Goal: Transaction & Acquisition: Book appointment/travel/reservation

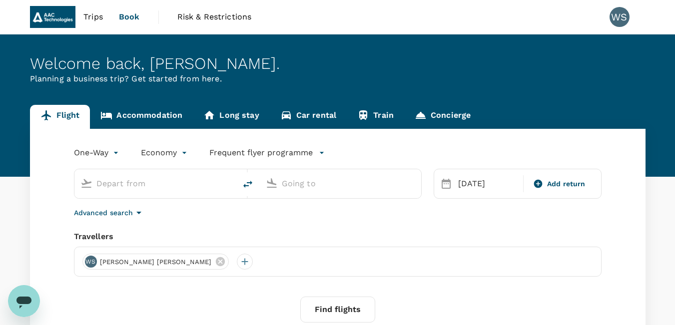
type input "[PERSON_NAME] ([GEOGRAPHIC_DATA])"
type input "Singapore Changi (SIN)"
click at [224, 119] on link "Long stay" at bounding box center [231, 117] width 76 height 24
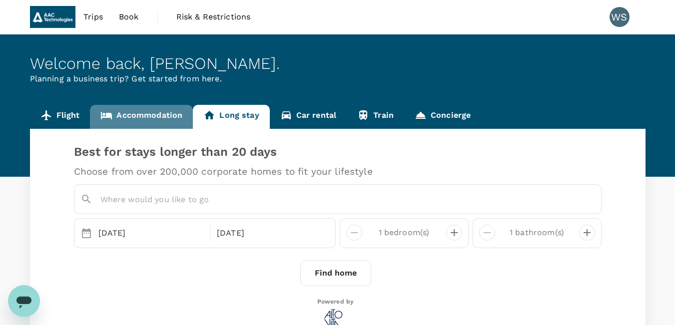
click at [151, 123] on link "Accommodation" at bounding box center [141, 117] width 103 height 24
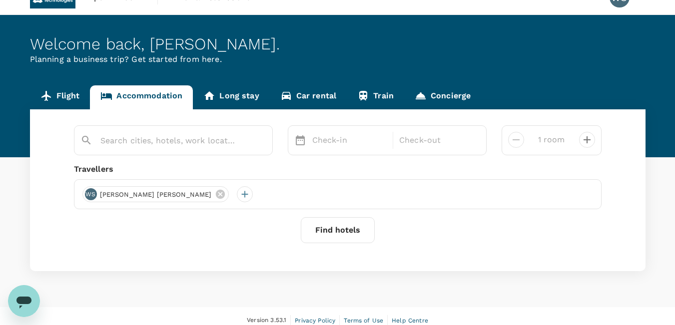
scroll to position [28, 0]
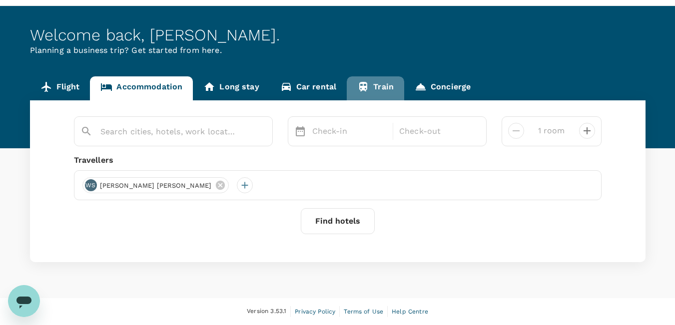
click at [360, 81] on icon at bounding box center [363, 87] width 12 height 12
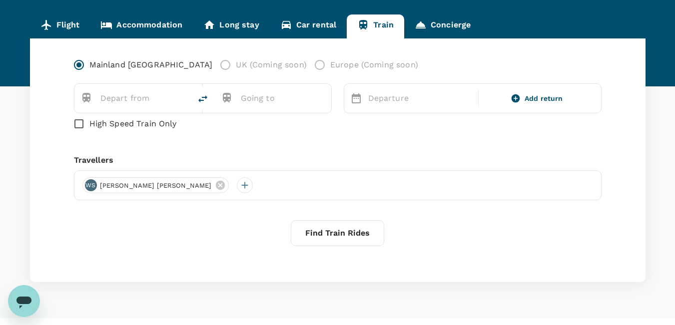
scroll to position [100, 0]
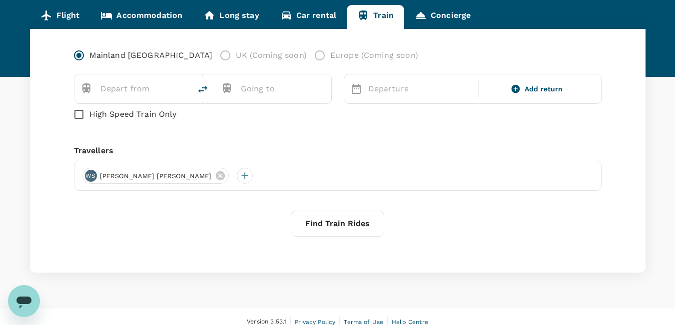
click at [131, 19] on link "Accommodation" at bounding box center [141, 17] width 103 height 24
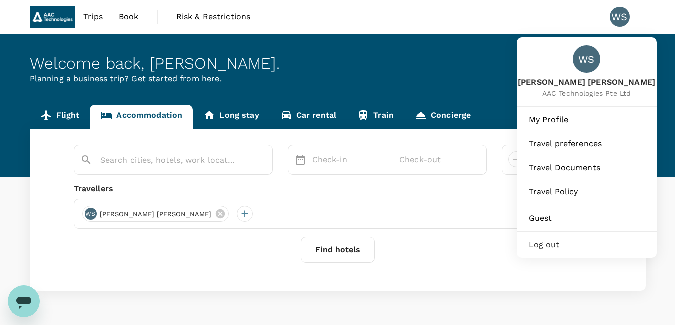
click at [621, 17] on div "WS" at bounding box center [619, 17] width 20 height 20
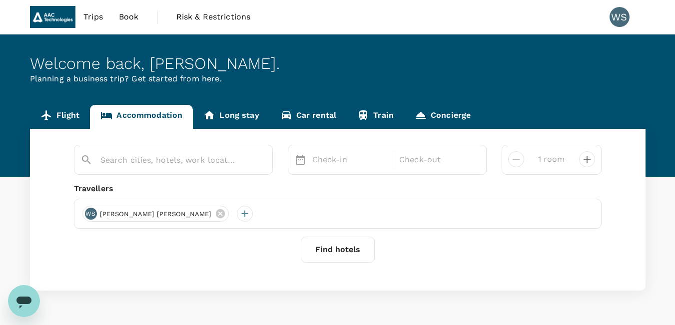
click at [619, 10] on div "WS" at bounding box center [619, 17] width 20 height 20
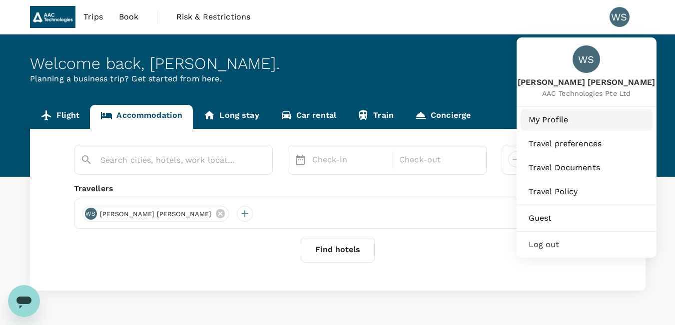
click at [569, 114] on span "My Profile" at bounding box center [587, 120] width 116 height 12
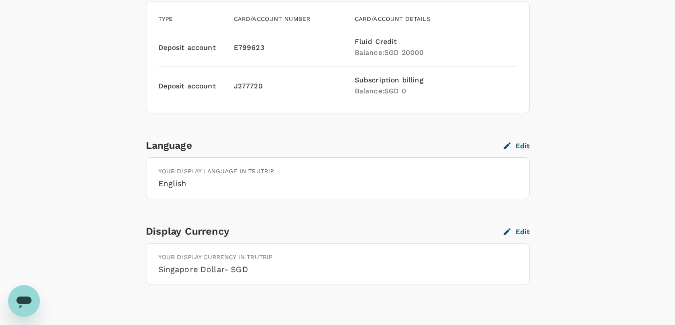
scroll to position [899, 0]
click at [512, 146] on icon "button" at bounding box center [507, 144] width 9 height 9
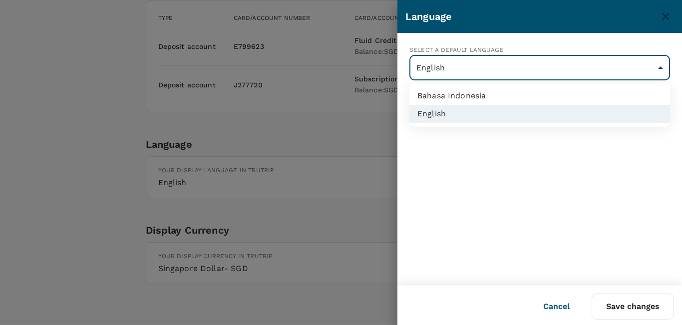
drag, startPoint x: 534, startPoint y: 63, endPoint x: 527, endPoint y: 72, distance: 11.0
click at [288, 131] on div at bounding box center [341, 162] width 682 height 325
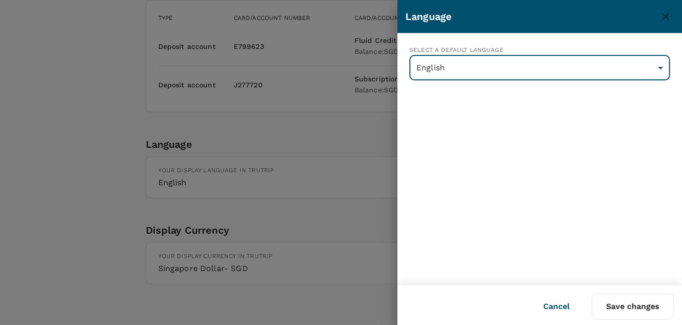
drag, startPoint x: 131, startPoint y: 179, endPoint x: 192, endPoint y: 159, distance: 64.1
click at [131, 179] on div at bounding box center [341, 162] width 682 height 325
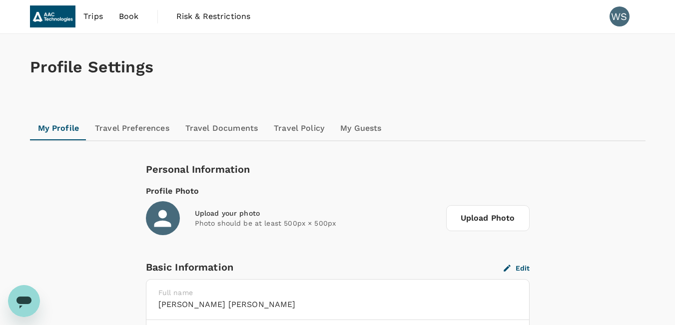
scroll to position [0, 0]
click at [189, 17] on span "Risk & Restrictions" at bounding box center [213, 17] width 74 height 12
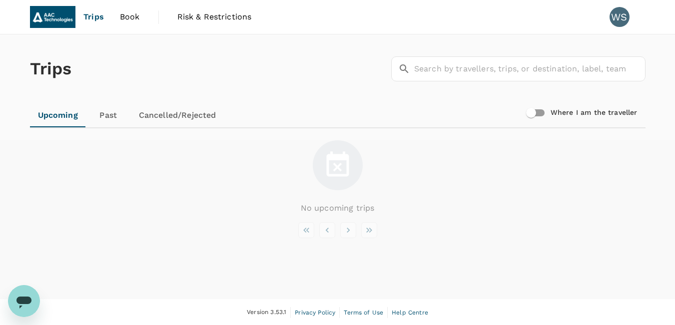
click at [117, 114] on link "Past" at bounding box center [108, 115] width 45 height 24
click at [57, 116] on link "Upcoming" at bounding box center [57, 115] width 55 height 24
click at [98, 17] on span "Trips" at bounding box center [93, 17] width 20 height 12
click at [123, 18] on span "Book" at bounding box center [130, 17] width 20 height 12
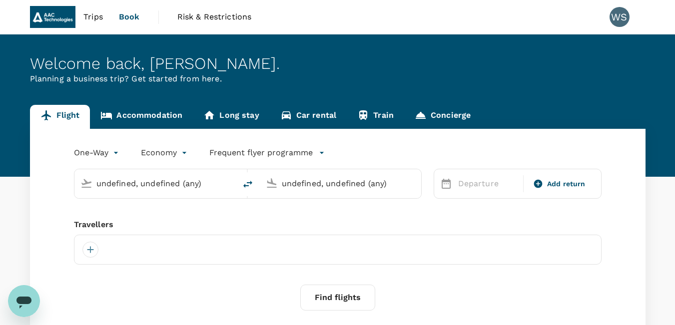
type input "undefined, undefined (any)"
type input "roundtrip"
type input "[PERSON_NAME] ([GEOGRAPHIC_DATA])"
type input "Singapore Changi (SIN)"
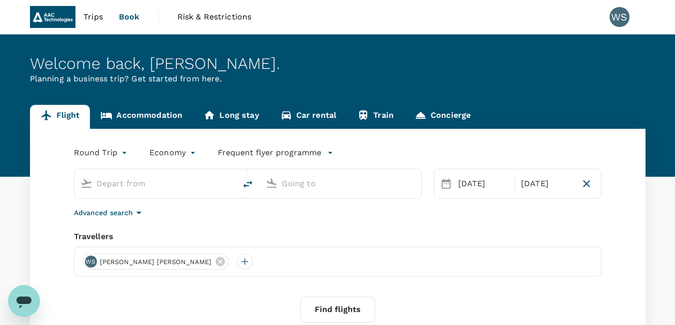
type input "Singapore Changi (SIN)"
click at [320, 187] on input "[PERSON_NAME] ([GEOGRAPHIC_DATA])" at bounding box center [341, 183] width 118 height 15
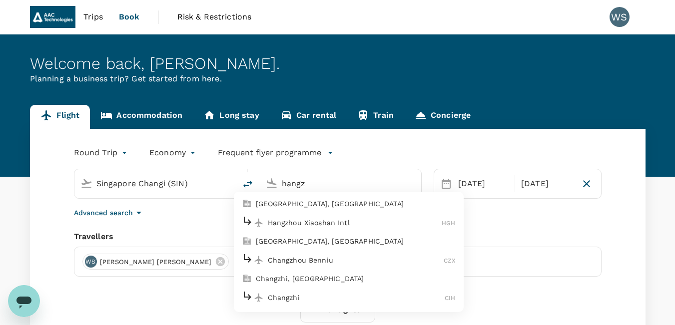
click at [296, 226] on p "Hangzhou Xiaoshan Intl" at bounding box center [355, 223] width 174 height 10
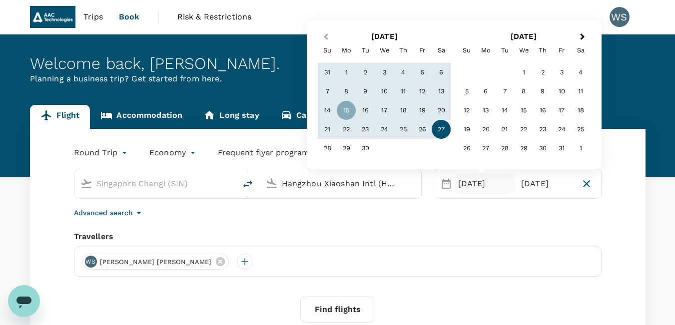
type input "Hangzhou Xiaoshan Intl (HGH)"
click at [326, 38] on span "Previous Month" at bounding box center [326, 36] width 0 height 11
click at [325, 38] on div "Previous Month Next Month [DATE] Su Mo Tu We Th Fr Sa 31 1 2 3 4 5 6 7 8 9 10 1…" at bounding box center [454, 94] width 279 height 133
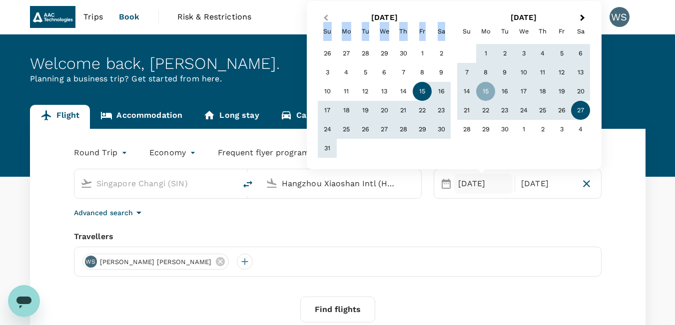
click at [325, 38] on div "Su" at bounding box center [327, 31] width 19 height 19
click at [327, 28] on div "Su" at bounding box center [327, 31] width 19 height 19
click at [321, 8] on div at bounding box center [321, 8] width 0 height 0
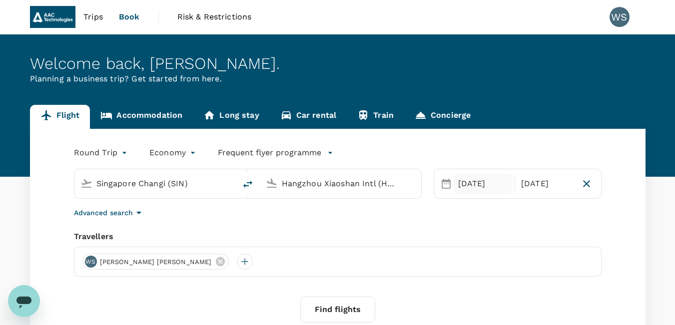
click at [462, 187] on div "[DATE]" at bounding box center [483, 184] width 59 height 20
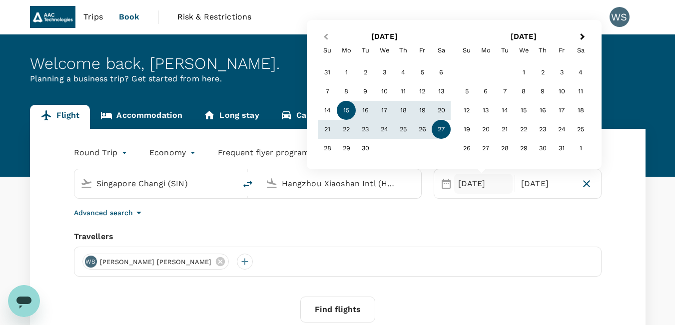
click at [326, 35] on span "Previous Month" at bounding box center [326, 36] width 0 height 11
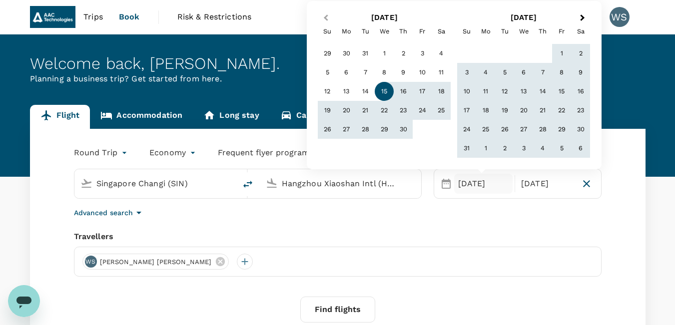
click at [325, 35] on div "[DATE] Previous Month Next Month [DATE] Su Mo Tu We Th Fr Sa 29 30 31 1 2 3 4 5…" at bounding box center [454, 85] width 279 height 152
click at [327, 25] on button "Previous Month" at bounding box center [325, 18] width 16 height 16
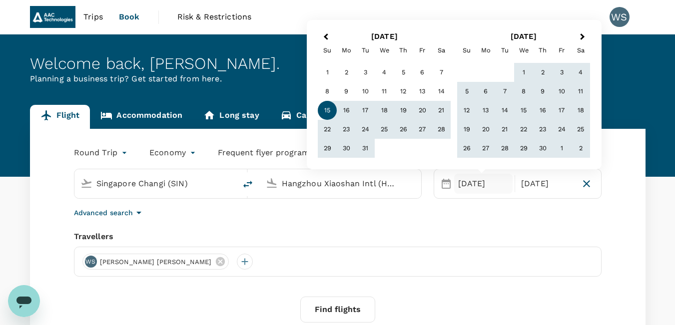
click at [326, 21] on div "[DATE] Previous Month Next Month [DATE] Su Mo Tu We Th Fr Sa 1 2 3 4 5 6 7 8 9 …" at bounding box center [454, 94] width 295 height 149
click at [324, 38] on button "Previous Month" at bounding box center [325, 37] width 16 height 16
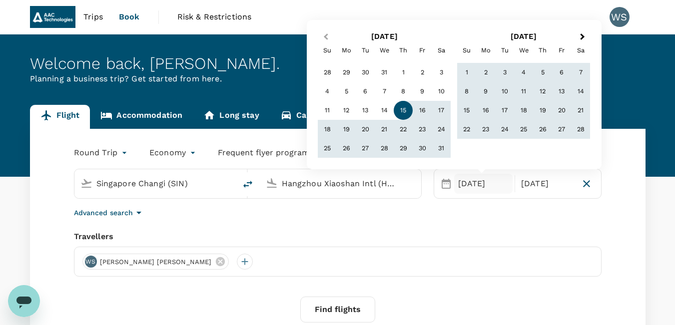
click at [324, 39] on button "Previous Month" at bounding box center [325, 37] width 16 height 16
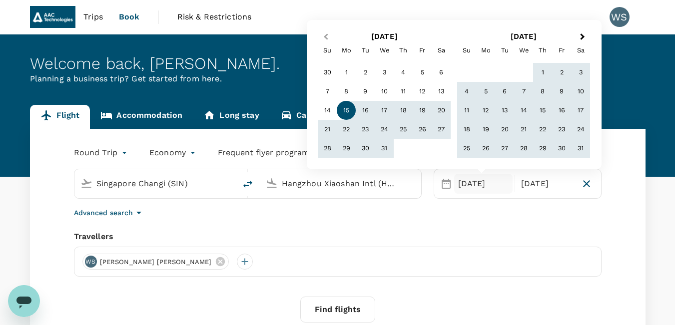
click at [324, 39] on button "Previous Month" at bounding box center [325, 37] width 16 height 16
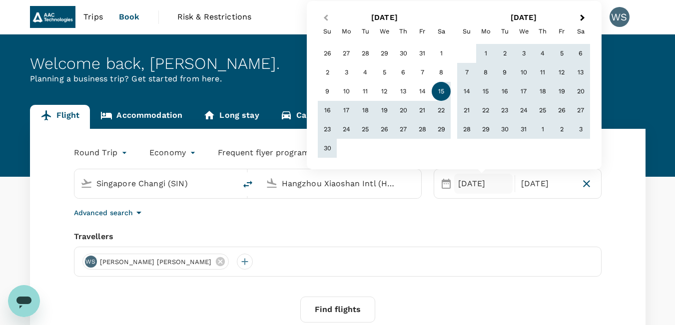
click at [324, 23] on button "Previous Month" at bounding box center [325, 18] width 16 height 16
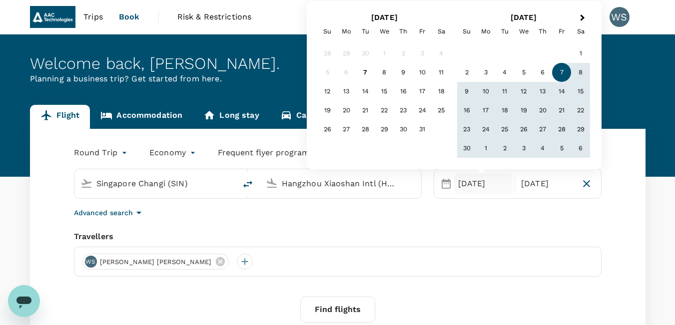
click at [562, 76] on div "7" at bounding box center [561, 72] width 19 height 19
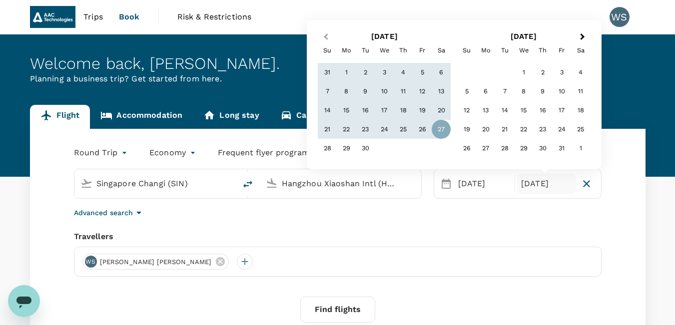
click at [324, 35] on button "Previous Month" at bounding box center [325, 37] width 16 height 16
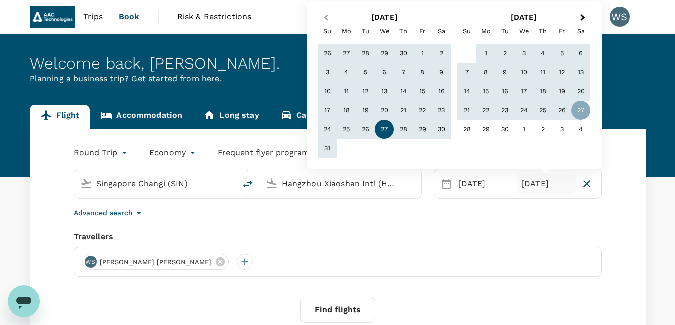
click at [324, 35] on div "[DATE] Previous Month Next Month [DATE] Su Mo Tu We Th Fr Sa 26 27 28 29 30 1 2…" at bounding box center [454, 85] width 279 height 152
click at [324, 35] on div "Su" at bounding box center [327, 31] width 19 height 19
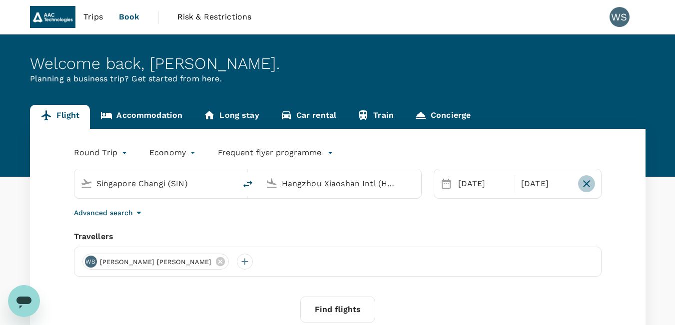
click at [582, 185] on icon "button" at bounding box center [587, 184] width 12 height 12
click at [479, 183] on div "[DATE]" at bounding box center [487, 184] width 67 height 20
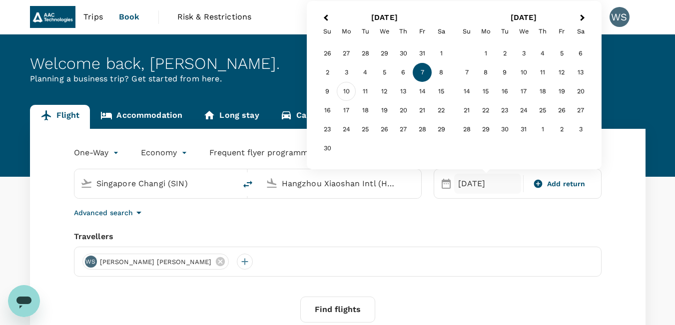
click at [347, 90] on div "10" at bounding box center [346, 91] width 19 height 19
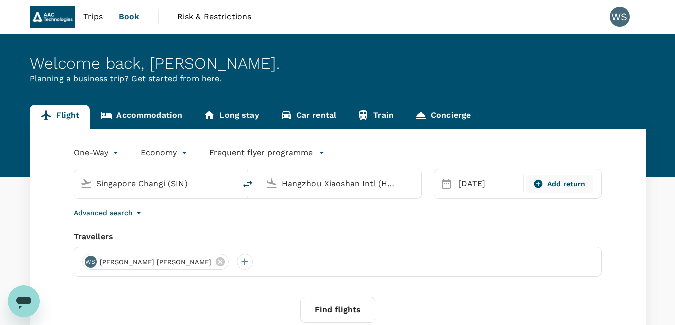
click at [545, 190] on div "Add return" at bounding box center [559, 184] width 67 height 18
type input "roundtrip"
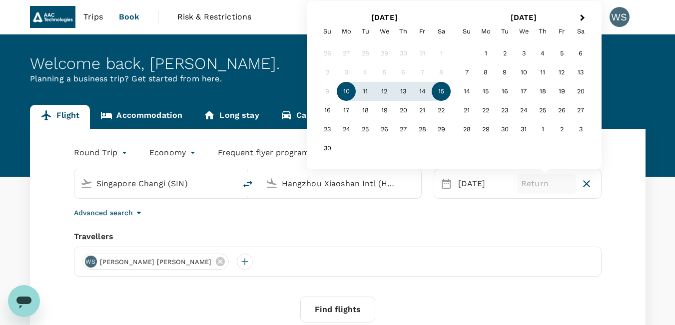
click at [437, 93] on div "15" at bounding box center [441, 91] width 19 height 19
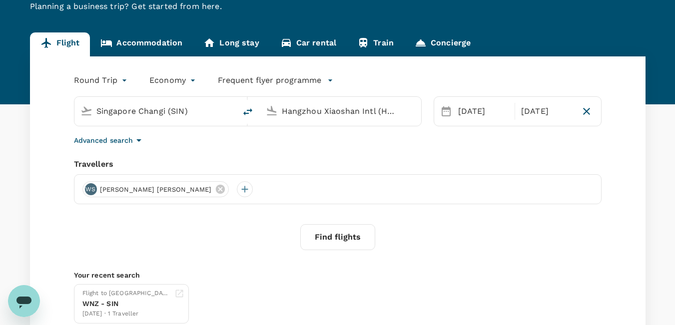
scroll to position [100, 0]
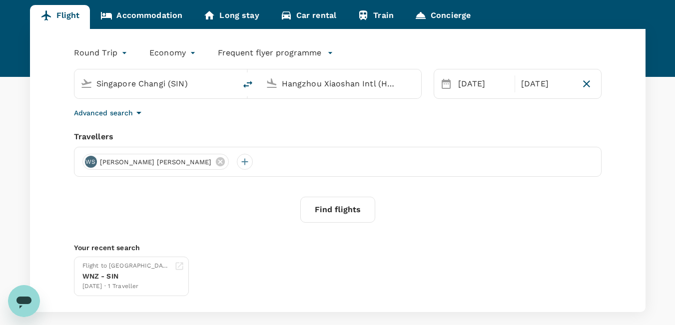
click at [346, 214] on button "Find flights" at bounding box center [337, 210] width 75 height 26
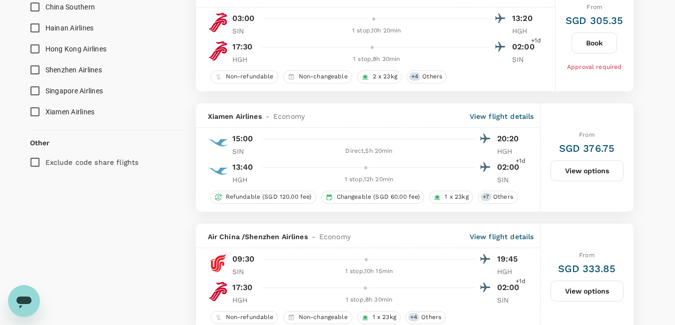
scroll to position [749, 0]
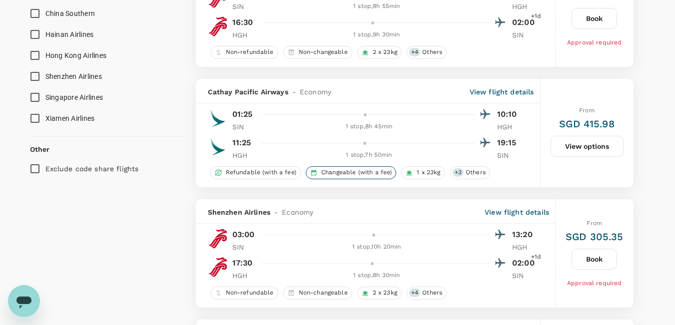
type input "1615"
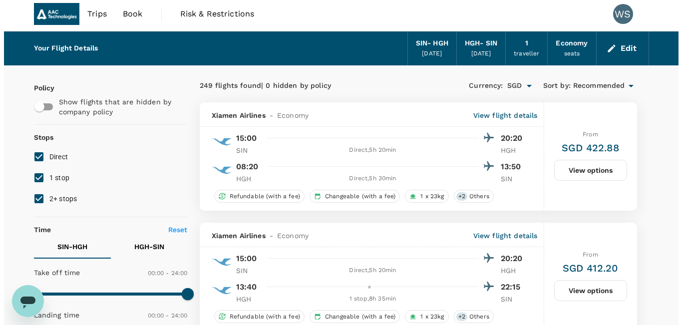
scroll to position [0, 0]
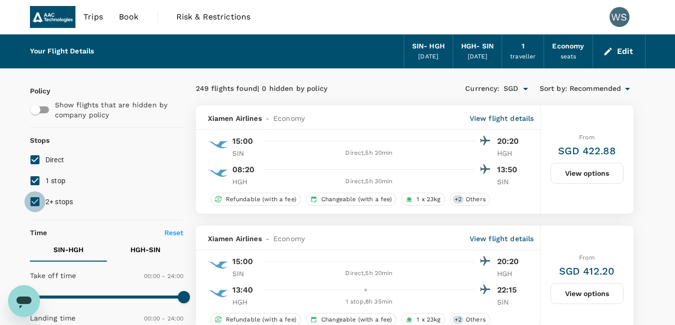
click at [38, 204] on input "2+ stops" at bounding box center [34, 201] width 21 height 21
checkbox input "false"
click at [492, 120] on p "View flight details" at bounding box center [502, 118] width 64 height 10
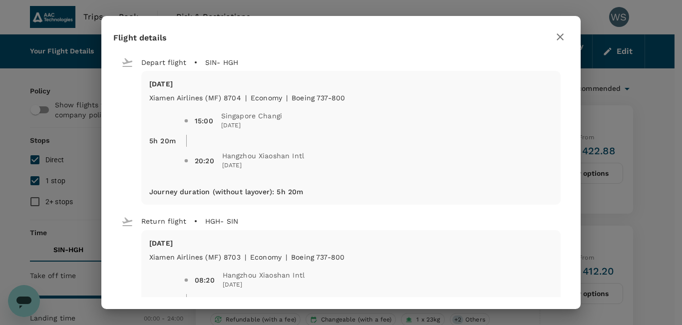
drag, startPoint x: 290, startPoint y: 98, endPoint x: 347, endPoint y: 103, distance: 57.2
click at [346, 101] on div "15:00 [GEOGRAPHIC_DATA] Changi [DATE] 20:20 Hangzhou Xiaoshan Intl [DATE]" at bounding box center [364, 137] width 377 height 84
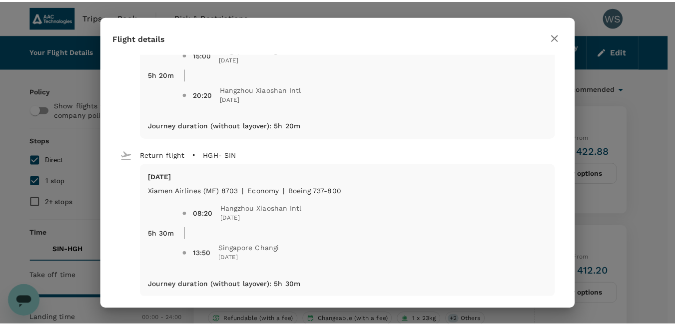
scroll to position [75, 0]
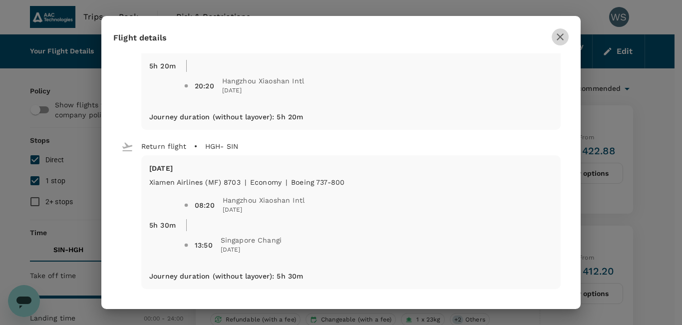
click at [558, 38] on icon "button" at bounding box center [561, 37] width 12 height 12
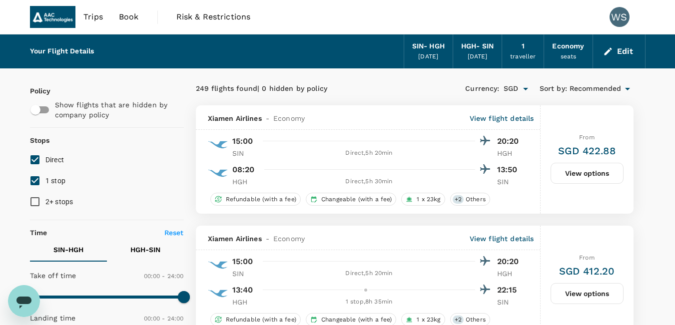
click at [492, 122] on p "View flight details" at bounding box center [502, 118] width 64 height 10
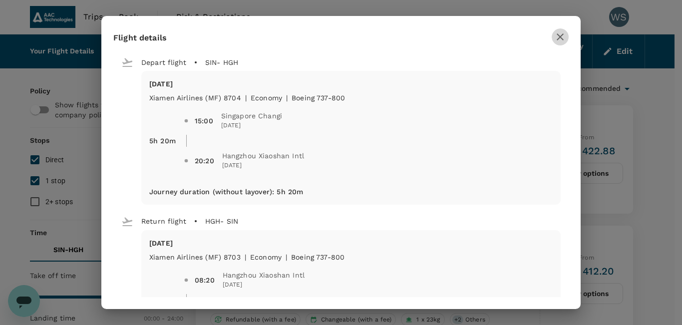
drag, startPoint x: 561, startPoint y: 40, endPoint x: 552, endPoint y: 29, distance: 14.5
click at [561, 39] on icon "button" at bounding box center [561, 37] width 12 height 12
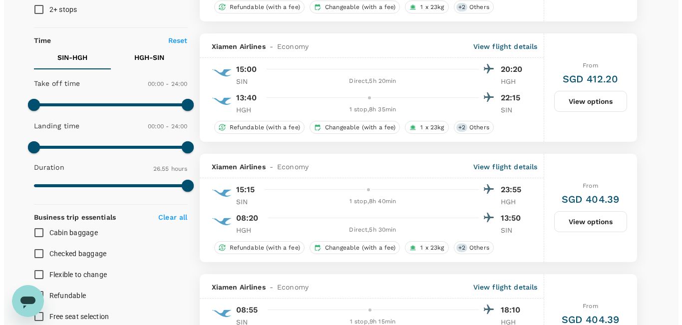
scroll to position [200, 0]
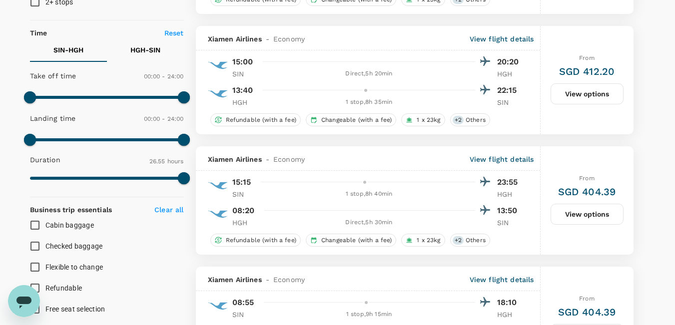
click at [522, 34] on p "View flight details" at bounding box center [502, 39] width 64 height 10
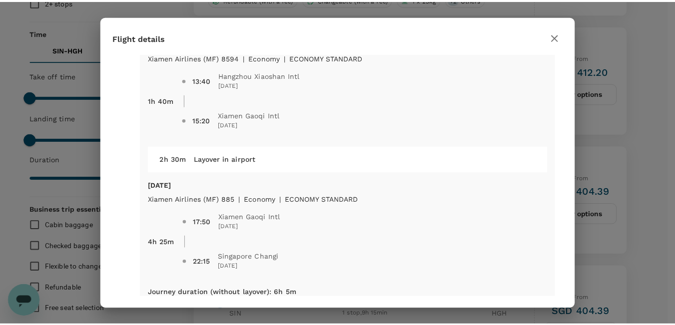
scroll to position [217, 0]
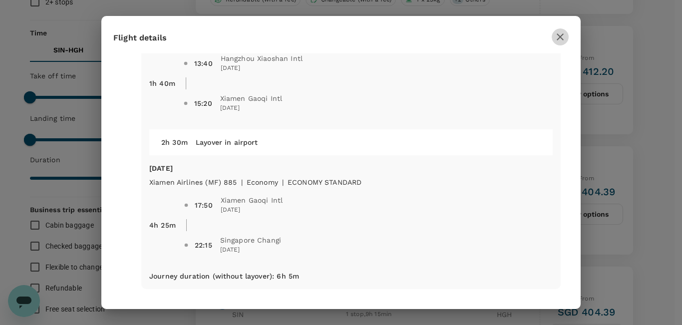
click at [556, 35] on icon "button" at bounding box center [561, 37] width 12 height 12
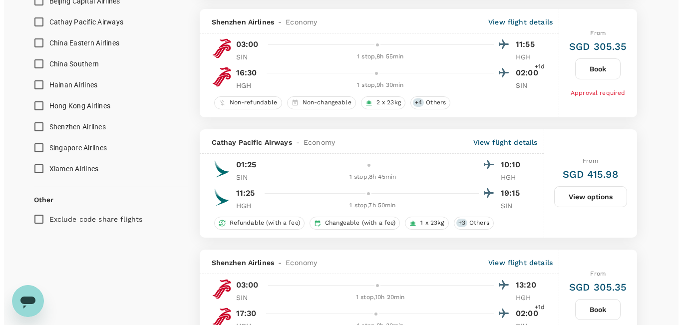
scroll to position [699, 0]
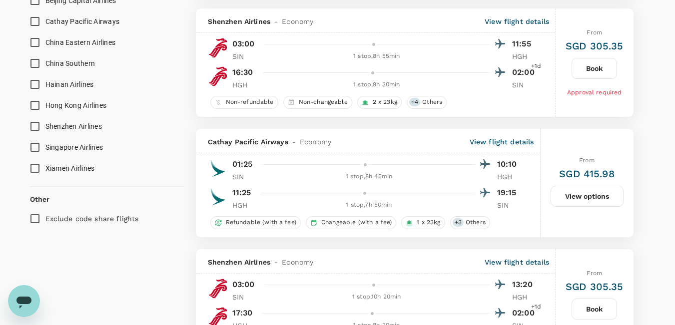
click at [500, 141] on p "View flight details" at bounding box center [502, 142] width 64 height 10
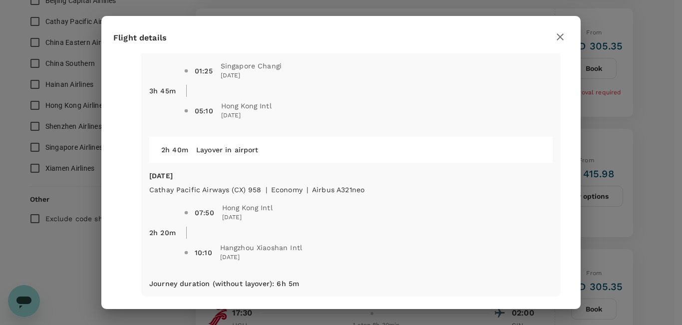
scroll to position [0, 0]
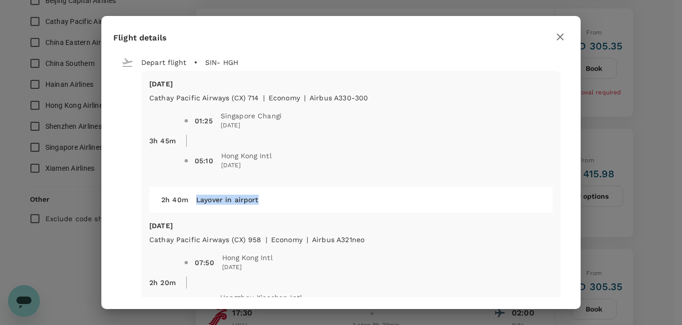
drag, startPoint x: 199, startPoint y: 199, endPoint x: 272, endPoint y: 202, distance: 73.0
click at [271, 202] on div "Layover in airport" at bounding box center [364, 196] width 353 height 18
click at [285, 202] on div "Layover in airport" at bounding box center [364, 196] width 353 height 18
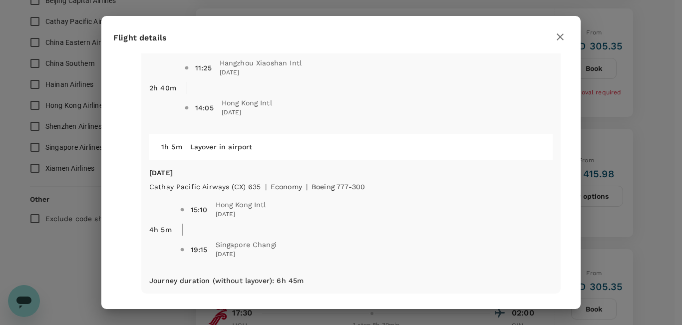
scroll to position [359, 0]
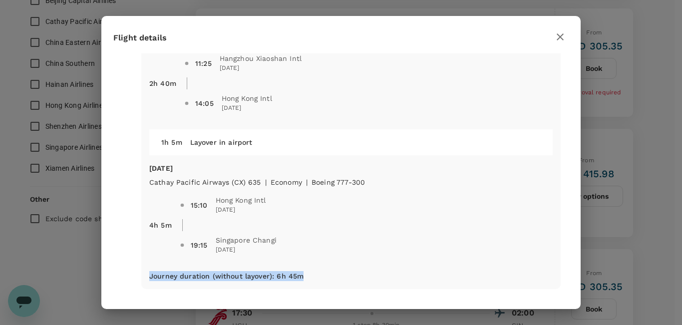
drag, startPoint x: 305, startPoint y: 279, endPoint x: 151, endPoint y: 280, distance: 154.4
click at [151, 280] on div "[DATE] Cathay Pacific Airways (CX) 959 | economy | Airbus A321neo 2h 40m 11:25 …" at bounding box center [351, 151] width 420 height 276
click at [208, 292] on div "Depart flight SIN - HGH [DATE] Cathay Pacific Airways (CX) 714 | economy | Airb…" at bounding box center [341, 175] width 480 height 244
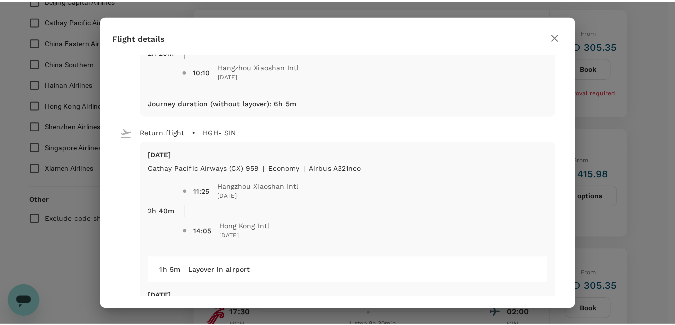
scroll to position [209, 0]
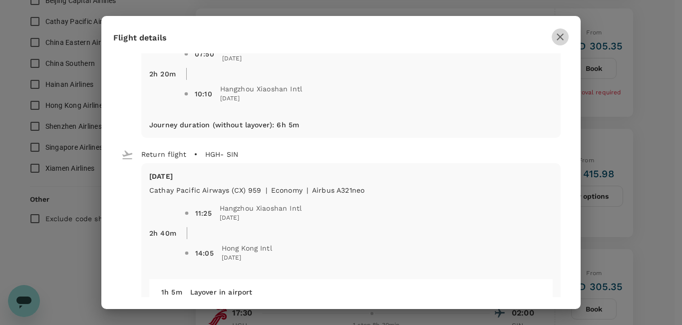
click at [557, 35] on icon "button" at bounding box center [561, 37] width 12 height 12
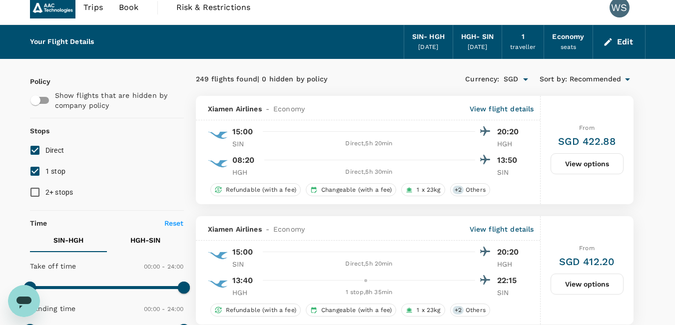
scroll to position [0, 0]
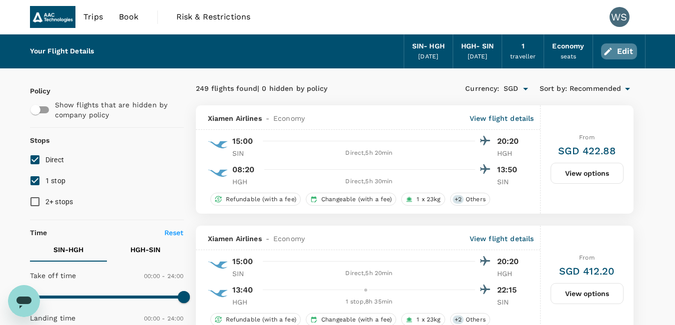
click at [633, 49] on button "Edit" at bounding box center [619, 51] width 36 height 16
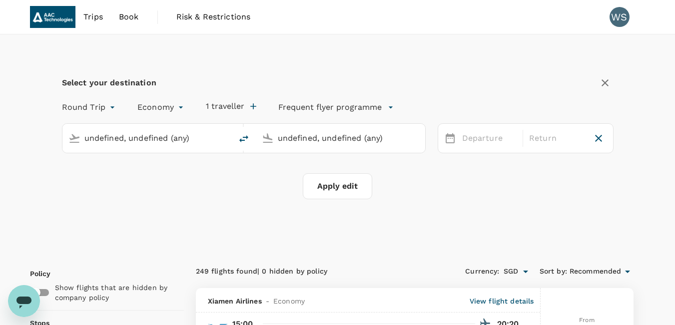
type input "Singapore Changi (SIN)"
type input "Hangzhou Xiaoshan Intl (HGH)"
type input "Singapore Changi (SIN)"
type input "Hangzhou Xiaoshan Intl (HGH)"
click at [552, 139] on div "[DATE]" at bounding box center [556, 138] width 63 height 19
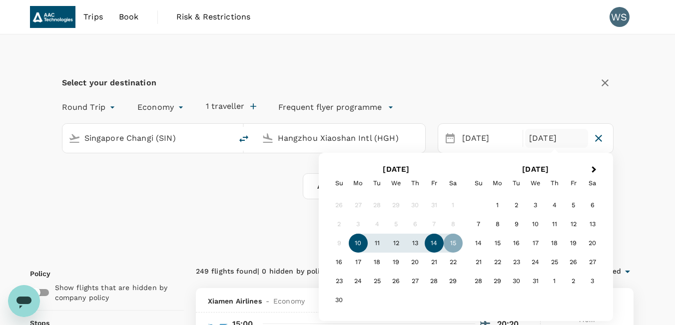
click at [438, 241] on div "14" at bounding box center [434, 243] width 19 height 19
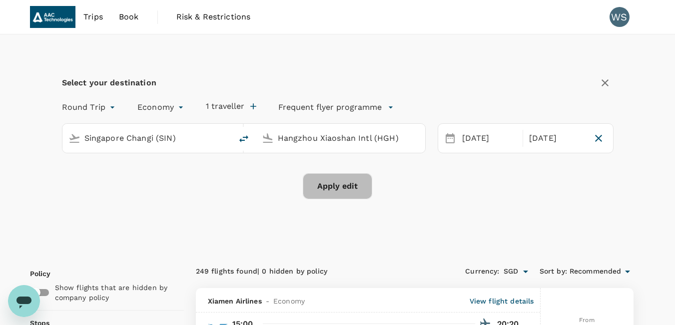
click at [353, 184] on button "Apply edit" at bounding box center [337, 186] width 69 height 26
checkbox input "false"
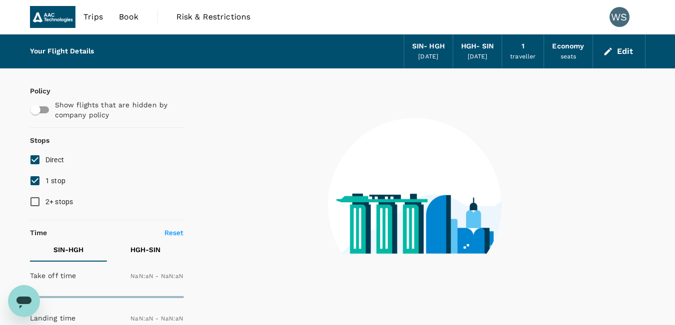
type input "1440"
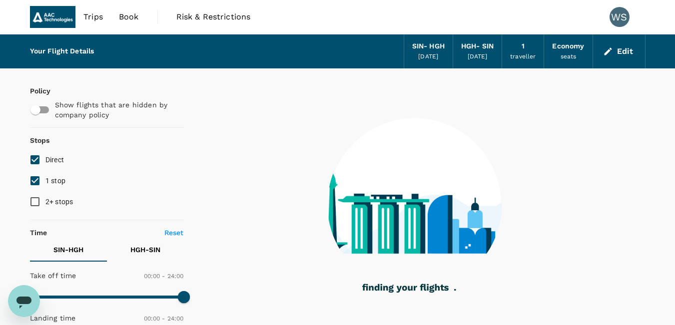
type input "1165"
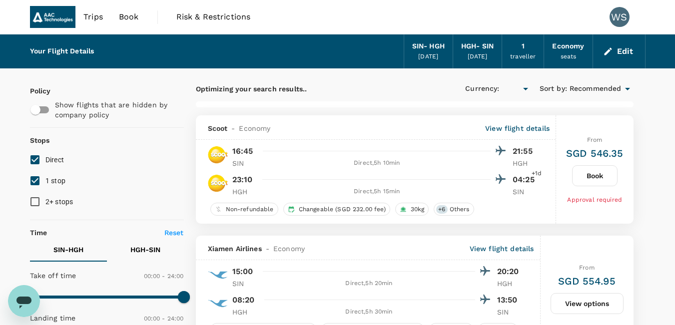
checkbox input "true"
type input "SGD"
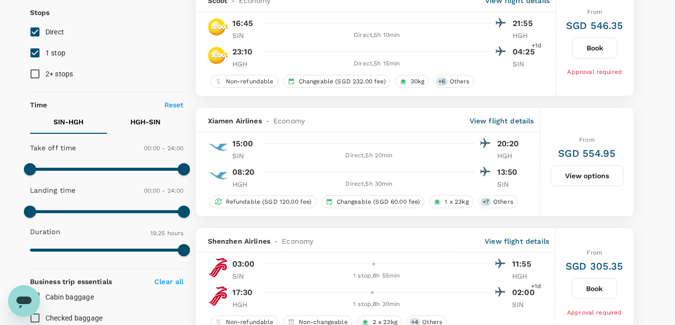
scroll to position [200, 0]
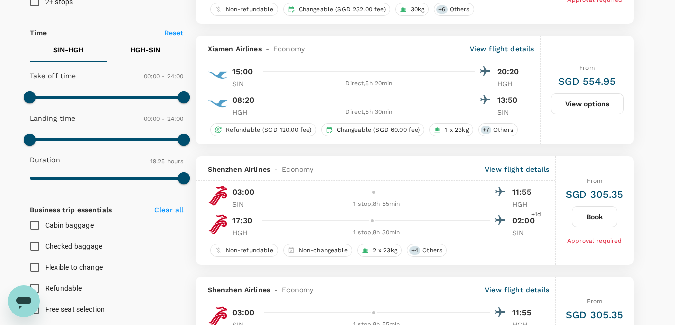
type input "1615"
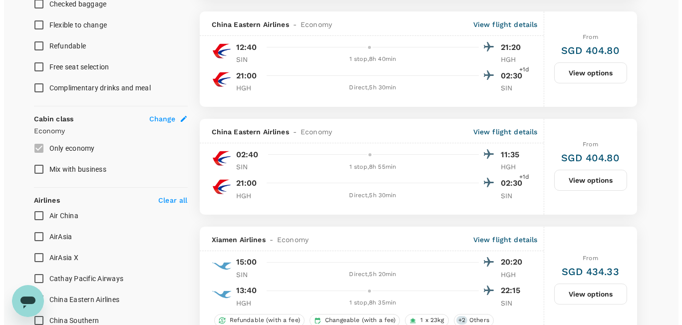
scroll to position [450, 0]
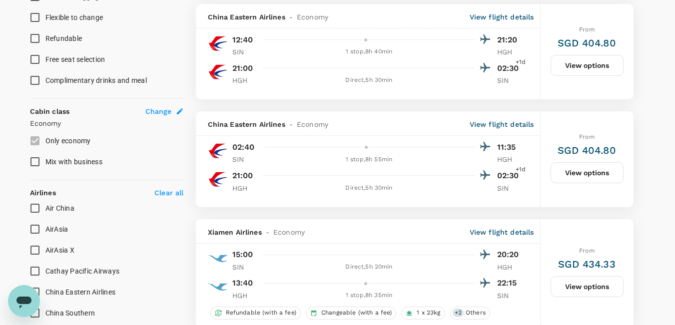
click at [480, 128] on p "View flight details" at bounding box center [502, 124] width 64 height 10
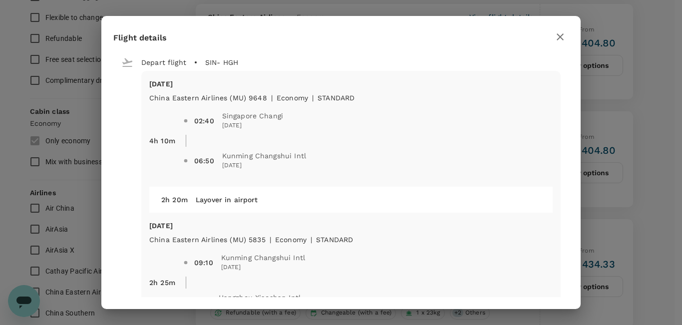
drag, startPoint x: 219, startPoint y: 158, endPoint x: 310, endPoint y: 161, distance: 91.0
click at [310, 161] on span "06:50 Kunming Changshui Intl [DATE]" at bounding box center [373, 161] width 359 height 20
click at [264, 199] on div "Layover in airport" at bounding box center [364, 196] width 353 height 18
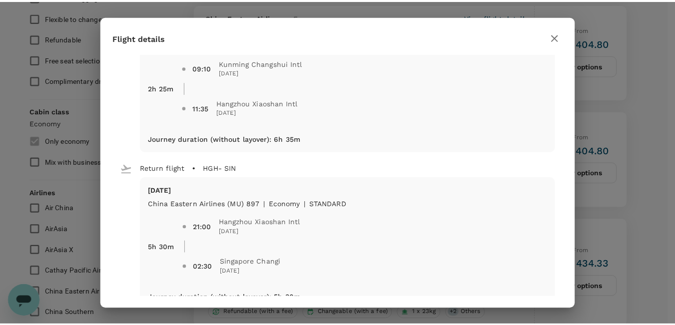
scroll to position [217, 0]
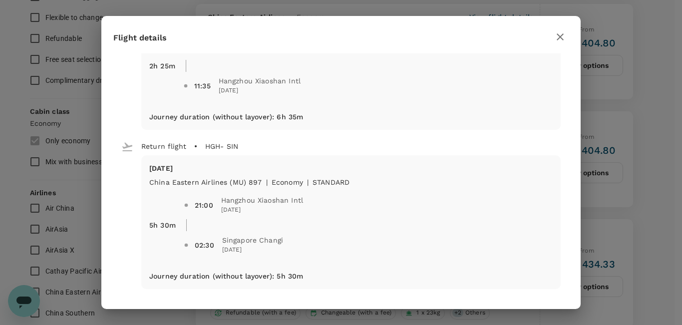
drag, startPoint x: 565, startPoint y: 34, endPoint x: 558, endPoint y: 40, distance: 9.2
click at [565, 35] on icon "button" at bounding box center [561, 37] width 12 height 12
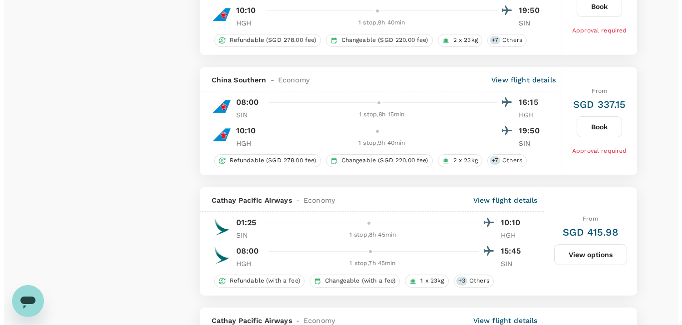
scroll to position [1099, 0]
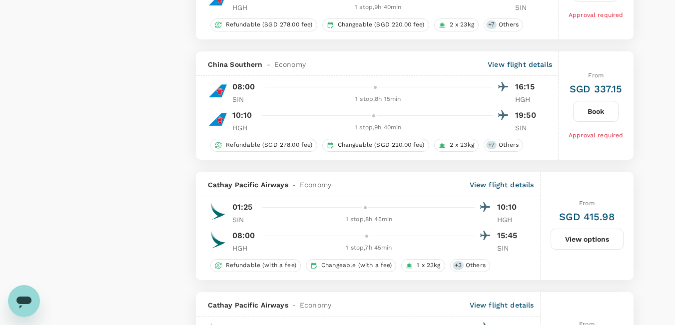
click at [499, 185] on p "View flight details" at bounding box center [502, 185] width 64 height 10
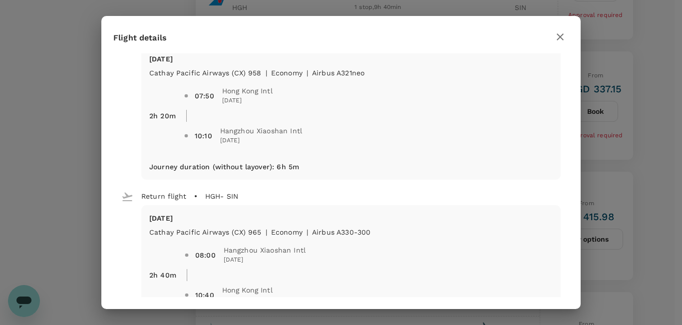
scroll to position [200, 0]
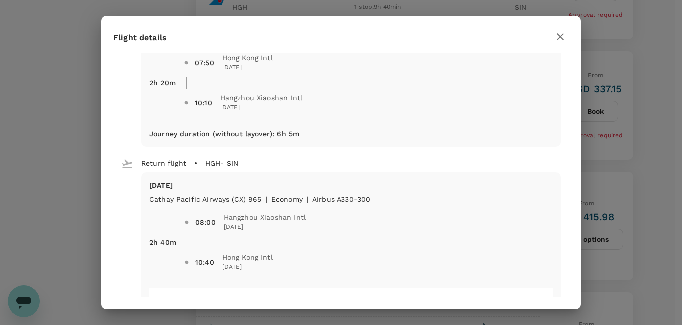
click at [227, 217] on span "Hangzhou Xiaoshan Intl" at bounding box center [265, 217] width 82 height 10
drag, startPoint x: 256, startPoint y: 163, endPoint x: 166, endPoint y: 162, distance: 90.4
click at [166, 162] on div "Return flight HGH - SIN" at bounding box center [337, 159] width 448 height 25
click at [135, 187] on div "[DATE] Cathay Pacific Airways (CX) 965 | economy | Airbus A330-300 2h 40m 08:00…" at bounding box center [341, 310] width 440 height 276
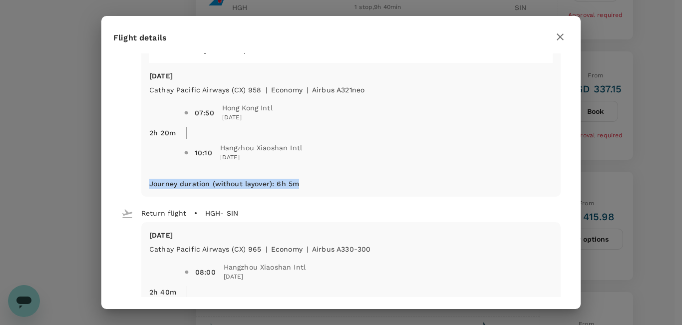
drag, startPoint x: 296, startPoint y: 183, endPoint x: 148, endPoint y: 181, distance: 147.9
click at [149, 181] on p "Journey duration (without layover) : 6h 5m" at bounding box center [224, 184] width 150 height 10
click at [181, 198] on div "Return flight HGH - SIN" at bounding box center [337, 209] width 448 height 25
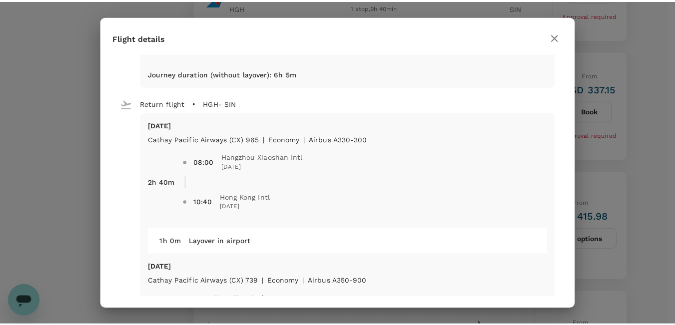
scroll to position [259, 0]
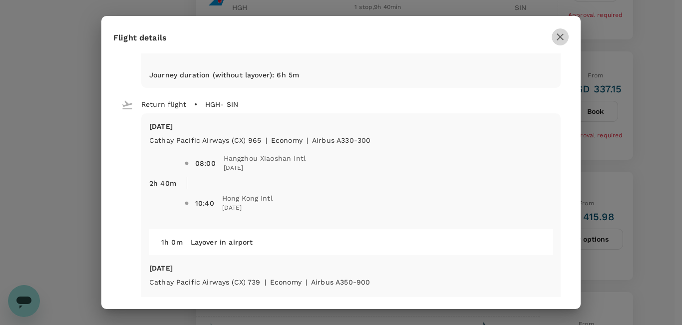
click at [563, 34] on icon "button" at bounding box center [560, 36] width 7 height 7
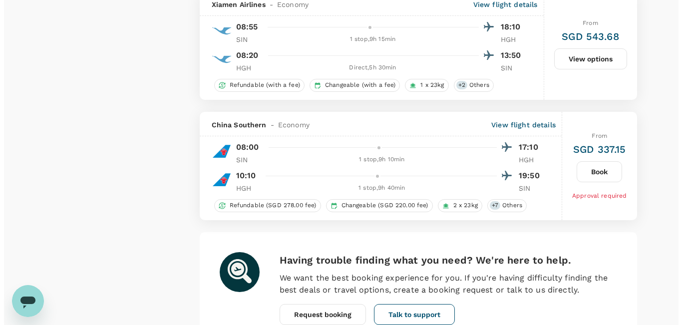
scroll to position [2242, 0]
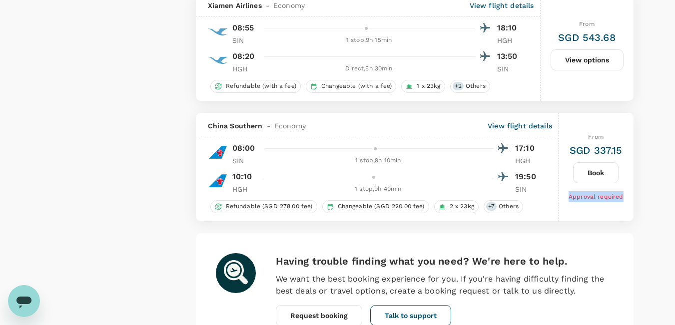
drag, startPoint x: 564, startPoint y: 195, endPoint x: 626, endPoint y: 198, distance: 63.0
click at [627, 196] on div "From SGD 337.15 Book Approval required" at bounding box center [596, 167] width 75 height 108
click at [554, 202] on div "Refundable (SGD 278.00 fee) Changeable (SGD 220.00 fee) 2 x 23kg + 7 Others" at bounding box center [377, 205] width 362 height 15
click at [502, 126] on p "View flight details" at bounding box center [520, 126] width 64 height 10
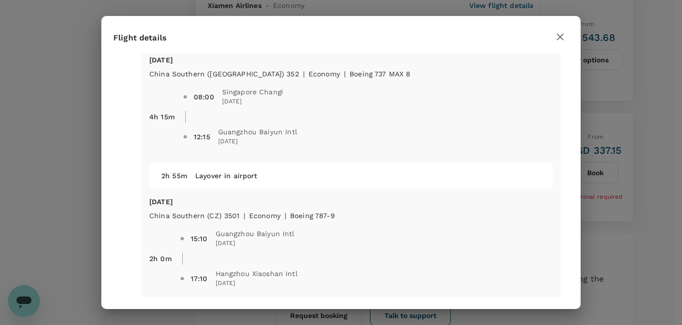
scroll to position [0, 0]
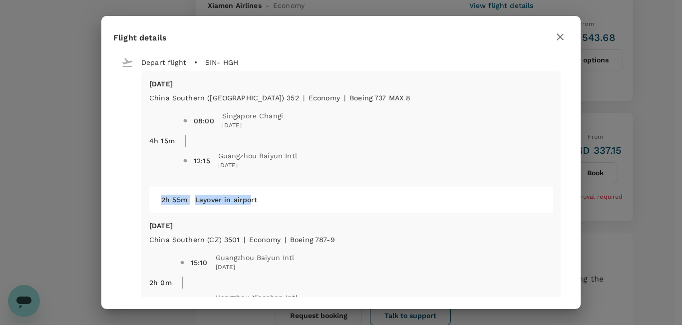
drag, startPoint x: 153, startPoint y: 201, endPoint x: 255, endPoint y: 204, distance: 101.5
click at [254, 204] on div "2h 55m Layover in airport" at bounding box center [347, 196] width 388 height 18
click at [278, 204] on div "Layover in airport" at bounding box center [364, 196] width 354 height 18
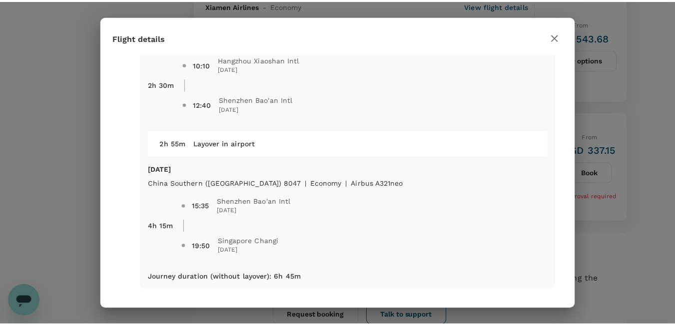
scroll to position [359, 0]
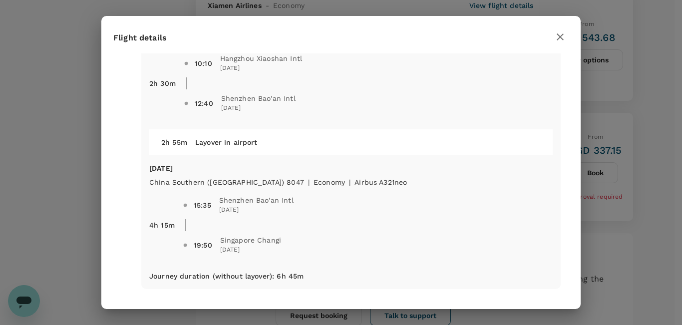
click at [555, 40] on icon "button" at bounding box center [561, 37] width 12 height 12
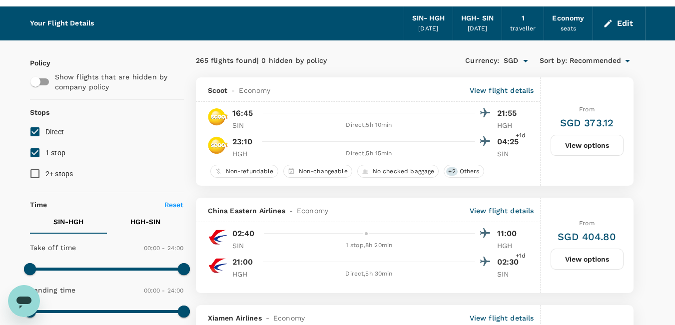
scroll to position [0, 0]
